Goal: Information Seeking & Learning: Learn about a topic

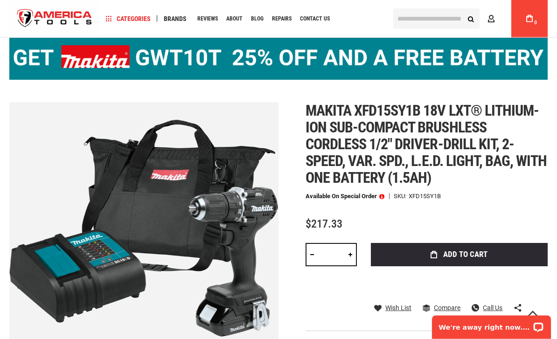
scroll to position [59, 0]
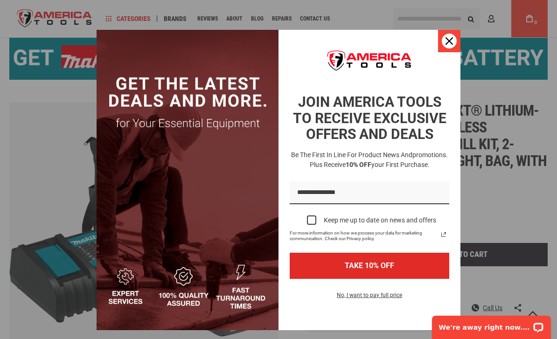
click at [456, 46] on div "Close" at bounding box center [449, 41] width 15 height 15
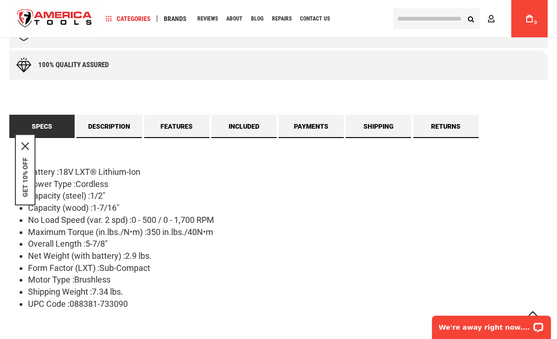
scroll to position [569, 0]
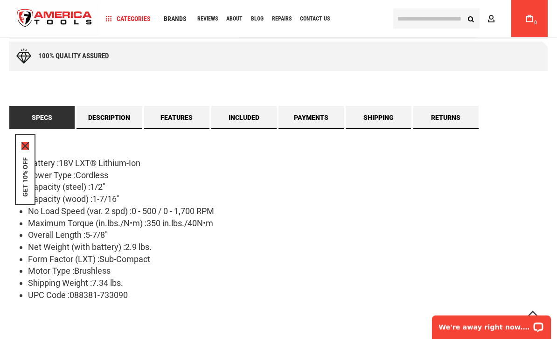
click at [22, 150] on icon "close icon" at bounding box center [24, 145] width 7 height 7
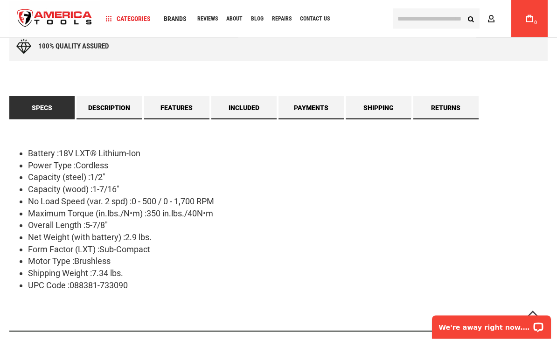
scroll to position [570, 0]
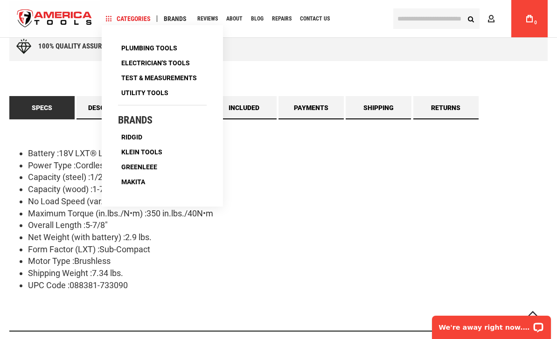
click at [363, 303] on div "Battery :18V LXT® Lithium-Ion Power Type :Cordless Capacity (steel) :1/2" Capac…" at bounding box center [278, 226] width 539 height 212
click at [373, 265] on li "Motor Type :Brushless" at bounding box center [288, 261] width 520 height 12
click at [363, 254] on li "Form Factor (LXT) :Sub-Compact" at bounding box center [288, 250] width 520 height 12
click at [331, 262] on li "Motor Type :Brushless" at bounding box center [288, 261] width 520 height 12
click at [264, 293] on div "Battery :18V LXT® Lithium-Ion Power Type :Cordless Capacity (steel) :1/2" Capac…" at bounding box center [278, 226] width 539 height 212
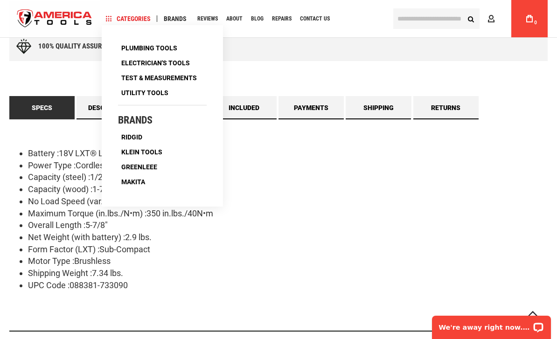
click at [240, 314] on div "Battery :18V LXT® Lithium-Ion Power Type :Cordless Capacity (steel) :1/2" Capac…" at bounding box center [278, 226] width 539 height 212
click at [440, 280] on li "UPC Code :088381-733090" at bounding box center [288, 286] width 520 height 12
click at [18, 134] on div "Battery :18V LXT® Lithium-Ion Power Type :Cordless Capacity (steel) :1/2" Capac…" at bounding box center [278, 226] width 539 height 212
click at [297, 187] on li "Capacity (wood) :1-7/16"" at bounding box center [288, 189] width 520 height 12
click at [261, 64] on div "Free online consultation Lifetime warranty Certified Distributor 45 day Guarant…" at bounding box center [278, 123] width 539 height 434
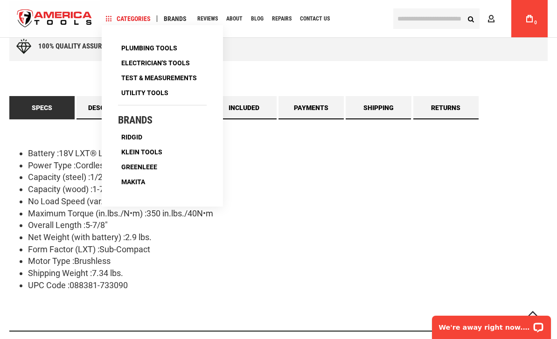
click at [55, 84] on div "Free online consultation Lifetime warranty Certified Distributor 45 day Guarant…" at bounding box center [278, 123] width 539 height 434
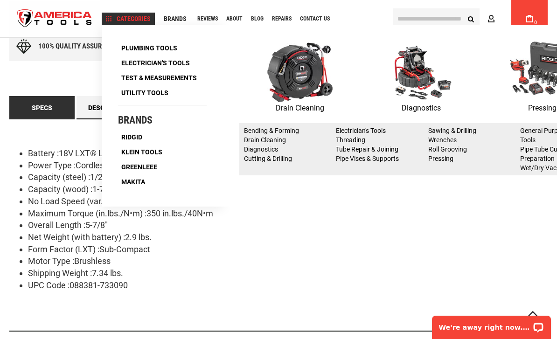
click at [307, 204] on div "Drain Cleaning Diagnostics Pressing ‹ › Bending & Forming Drain Cleaning Diagno…" at bounding box center [421, 116] width 397 height 182
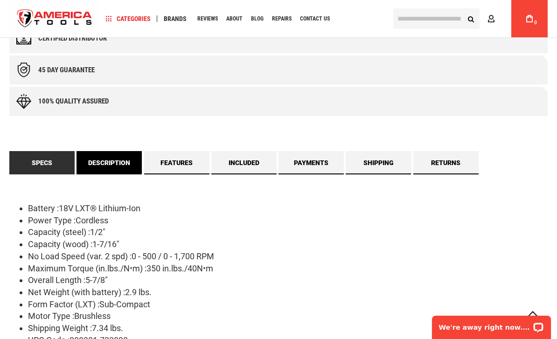
click at [124, 162] on link "Description" at bounding box center [109, 162] width 65 height 23
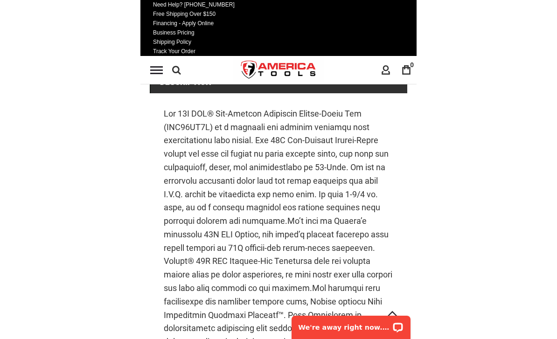
scroll to position [568, 0]
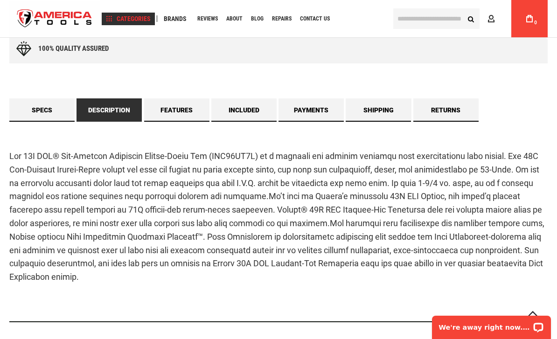
click at [498, 122] on div "Pressing" at bounding box center [542, 83] width 121 height 82
click at [183, 112] on li "Brands" at bounding box center [162, 115] width 89 height 21
click at [188, 106] on li "Brands" at bounding box center [162, 115] width 89 height 21
click at [185, 112] on li "Brands" at bounding box center [162, 115] width 89 height 21
click at [127, 108] on li "Brands" at bounding box center [162, 115] width 89 height 21
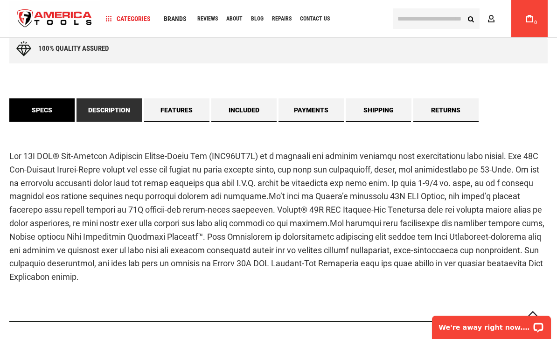
click at [42, 110] on link "Specs" at bounding box center [41, 110] width 65 height 23
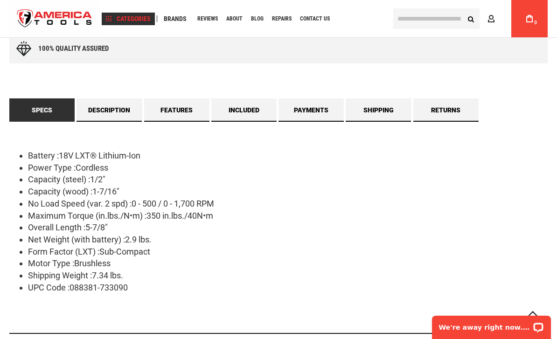
click at [180, 107] on li "Brands" at bounding box center [162, 115] width 89 height 21
click at [185, 109] on li "Brands" at bounding box center [162, 115] width 89 height 21
click at [183, 113] on li "Brands" at bounding box center [162, 115] width 89 height 21
click at [172, 113] on li "Brands" at bounding box center [162, 115] width 89 height 21
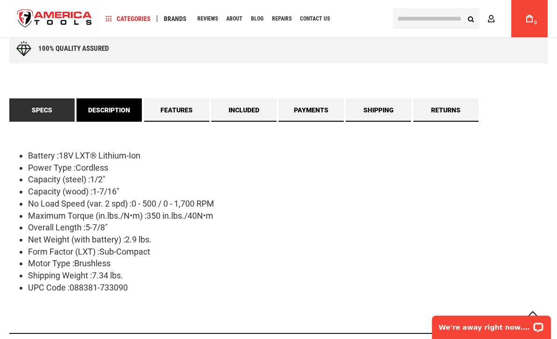
click at [98, 104] on link "Description" at bounding box center [109, 110] width 65 height 23
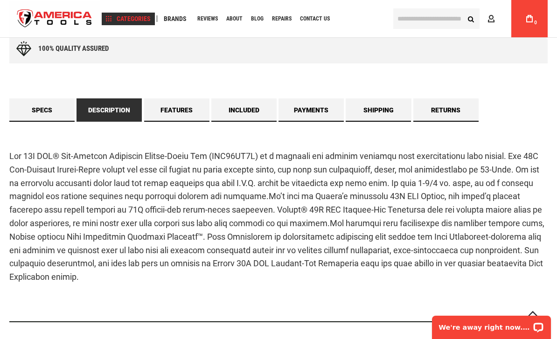
click at [188, 111] on li "Brands" at bounding box center [162, 115] width 89 height 21
click at [182, 115] on h4 "Brands" at bounding box center [162, 120] width 89 height 11
click at [181, 103] on ul "Plumbing Tools Drain Cleaning Diagnostics Pressing ‹ › Bending & Forming Drain …" at bounding box center [162, 116] width 89 height 148
click at [250, 113] on p "Drain Cleaning" at bounding box center [300, 108] width 121 height 12
click at [258, 78] on link "Drain Cleaning" at bounding box center [300, 78] width 121 height 73
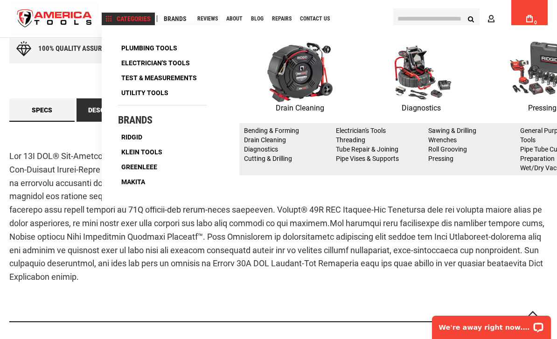
click at [327, 80] on img at bounding box center [300, 72] width 65 height 61
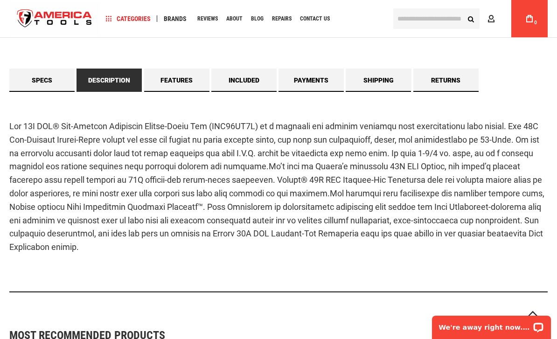
click at [308, 268] on div at bounding box center [278, 192] width 539 height 201
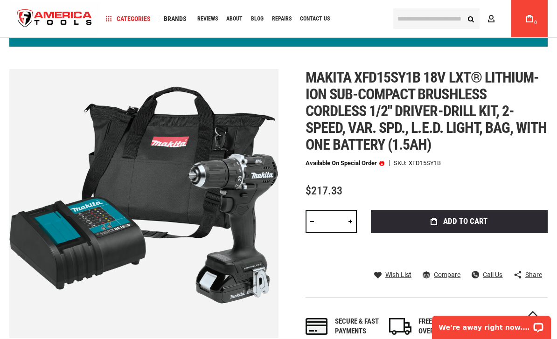
scroll to position [81, 0]
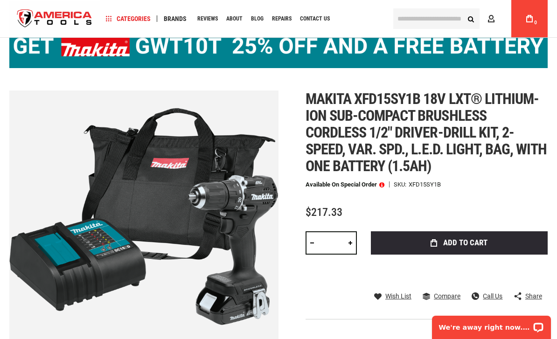
scroll to position [42, 0]
